Goal: Navigation & Orientation: Find specific page/section

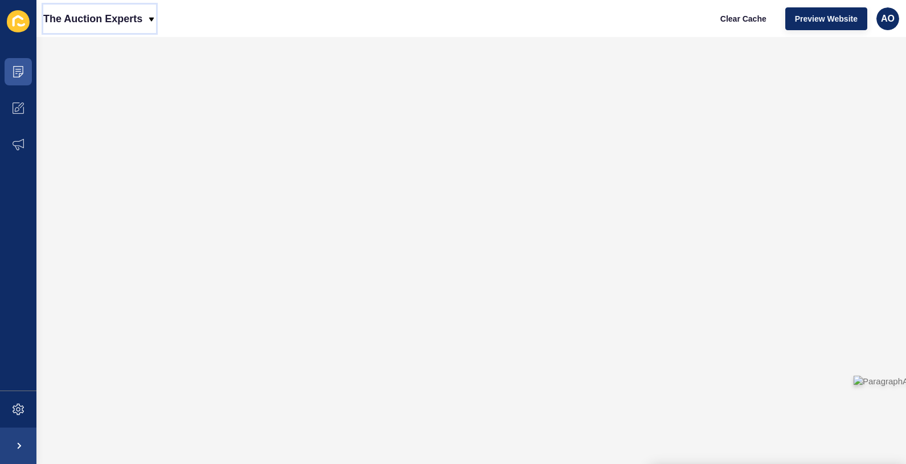
click at [151, 18] on icon at bounding box center [151, 19] width 5 height 4
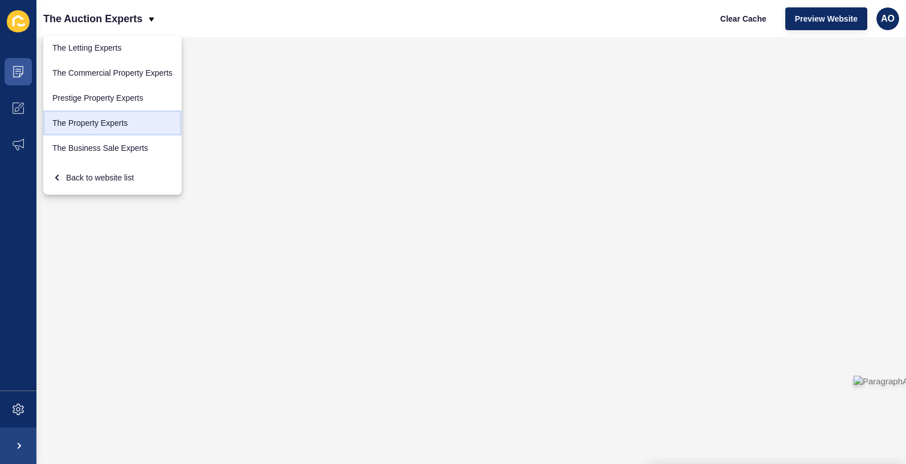
click at [105, 116] on link "The Property Experts" at bounding box center [112, 122] width 138 height 25
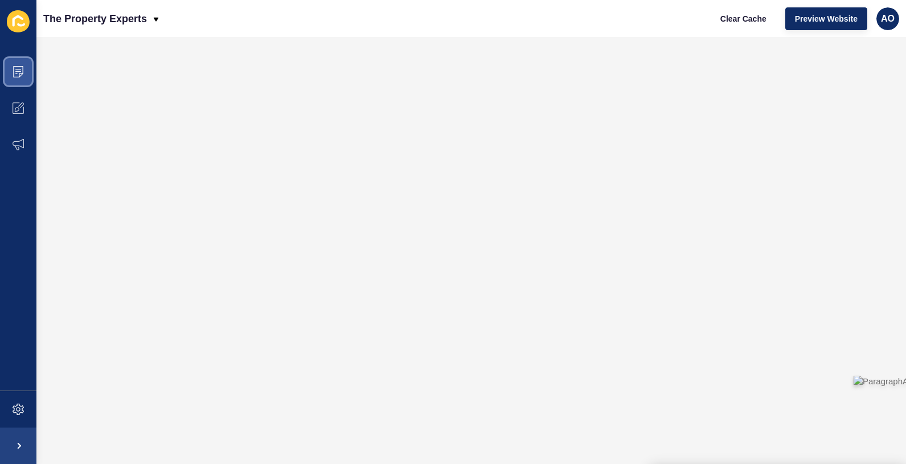
click at [15, 68] on icon at bounding box center [18, 71] width 11 height 11
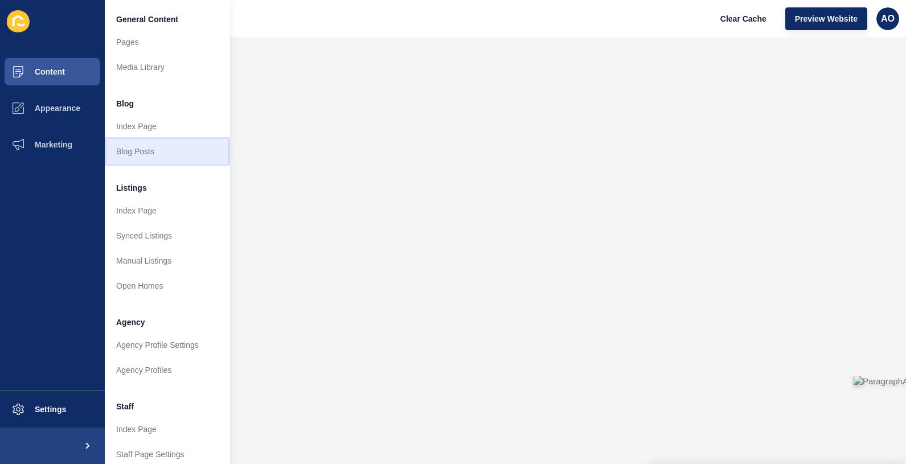
click at [156, 149] on link "Blog Posts" at bounding box center [167, 151] width 125 height 25
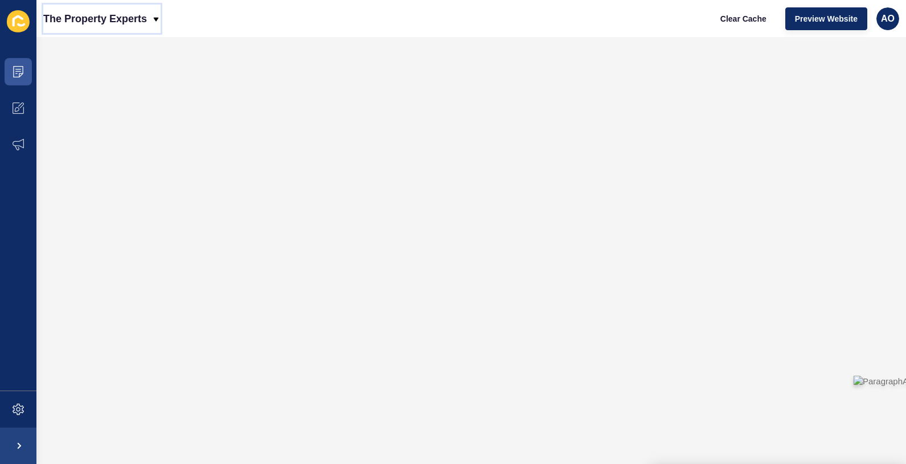
click at [154, 15] on icon at bounding box center [155, 19] width 9 height 9
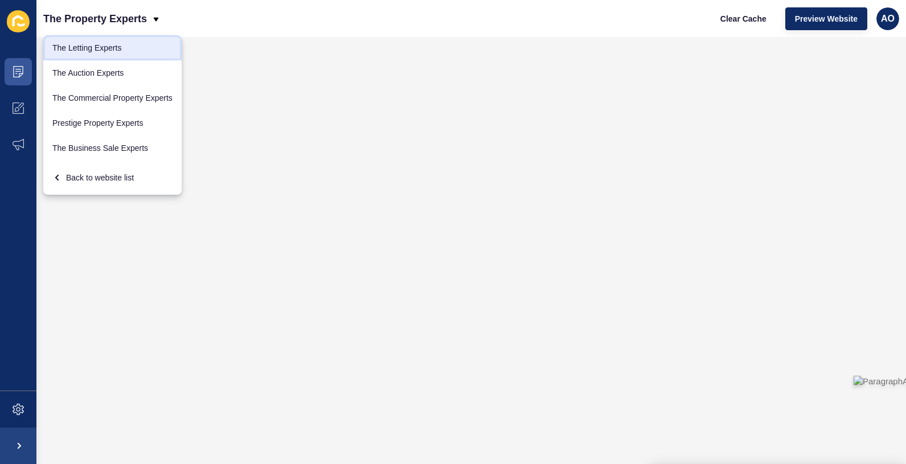
click at [126, 48] on link "The Letting Experts" at bounding box center [112, 47] width 138 height 25
